Goal: Task Accomplishment & Management: Use online tool/utility

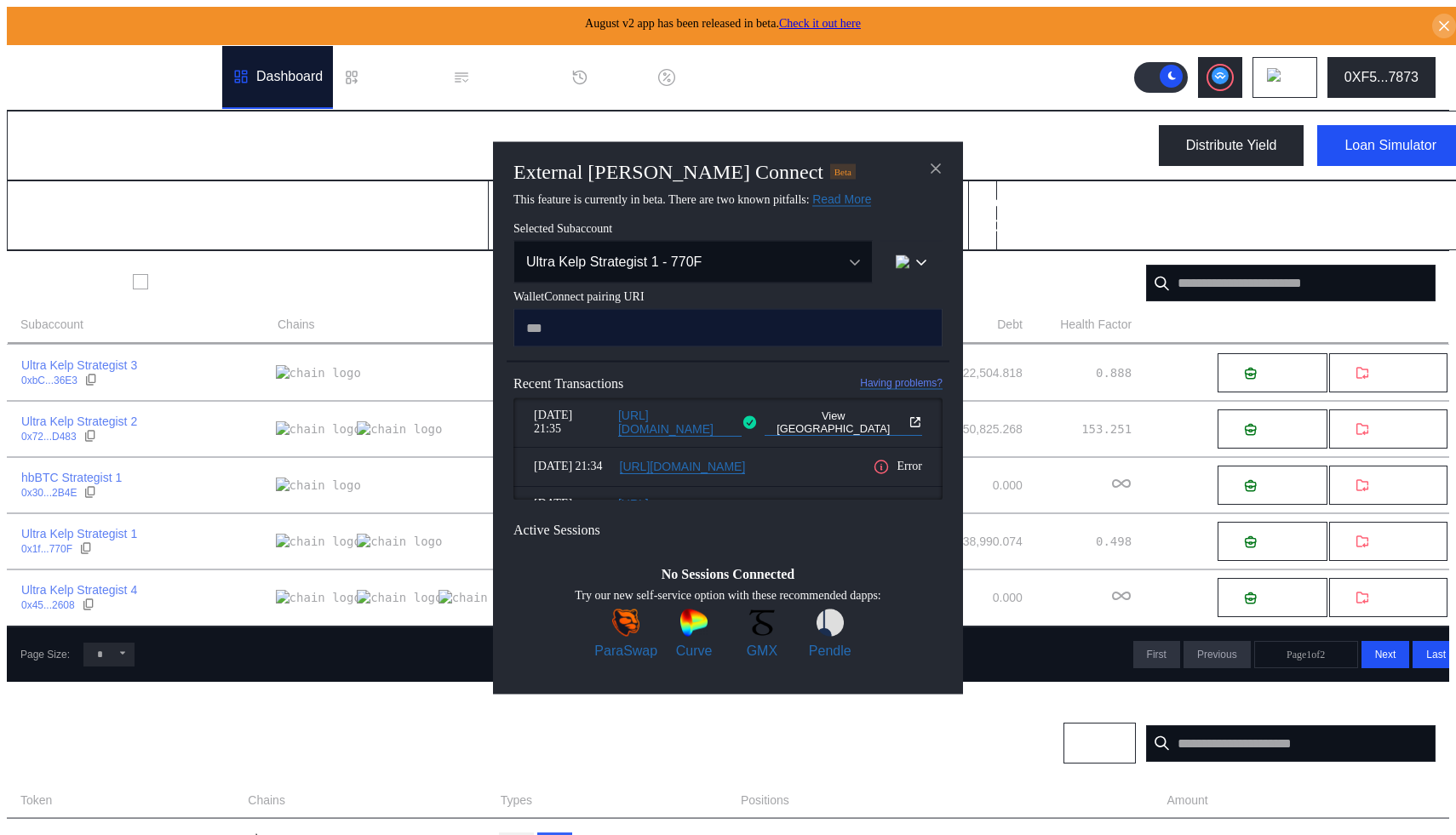
click at [675, 347] on input "modal" at bounding box center [728, 327] width 429 height 39
paste input "**********"
type input "**********"
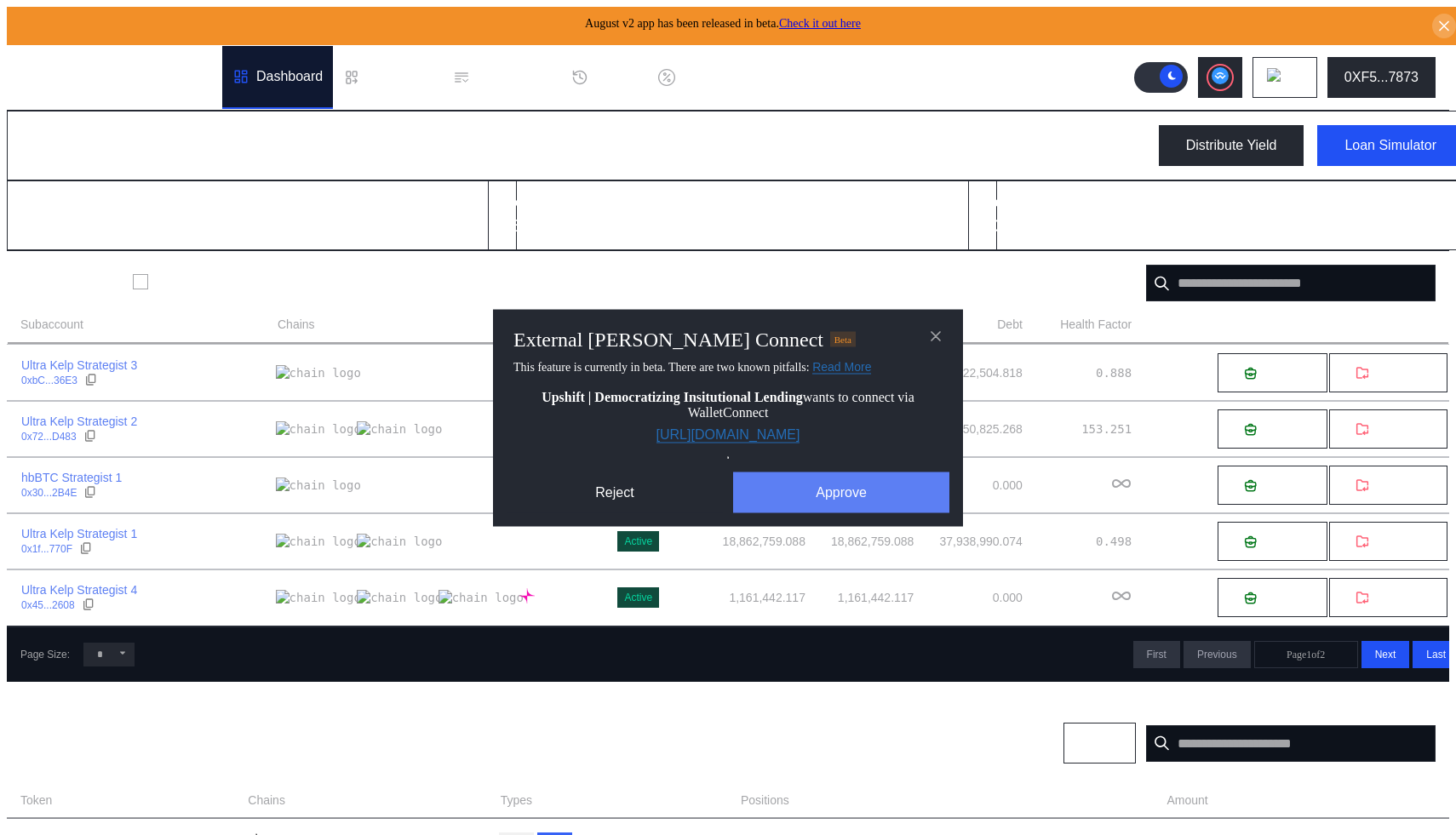
click at [778, 498] on button "Approve" at bounding box center [840, 492] width 217 height 41
